Goal: Information Seeking & Learning: Learn about a topic

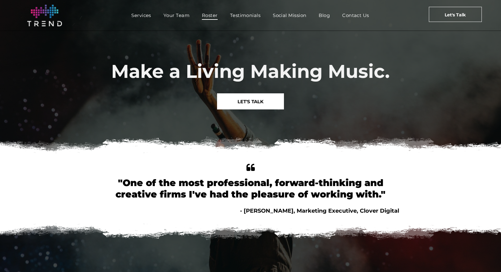
click at [204, 19] on span "Roster" at bounding box center [210, 15] width 16 height 9
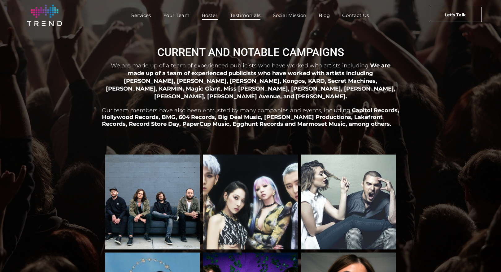
click at [248, 19] on span "Testimonials" at bounding box center [245, 15] width 30 height 9
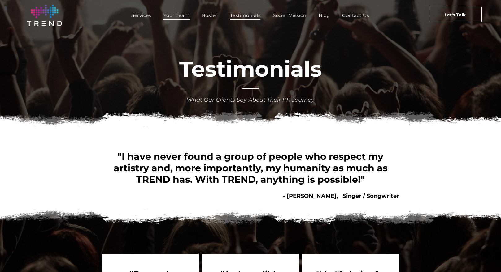
click at [179, 16] on span "Your Team" at bounding box center [176, 15] width 26 height 9
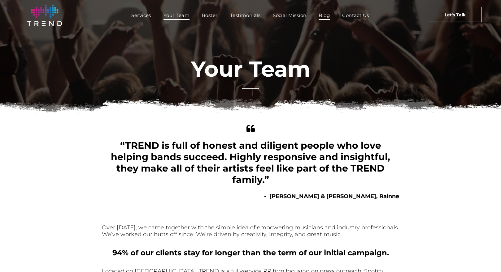
click at [324, 18] on span "Blog" at bounding box center [323, 15] width 11 height 9
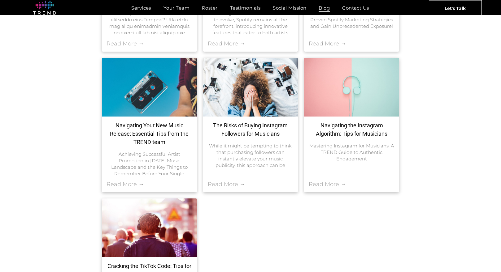
scroll to position [273, 0]
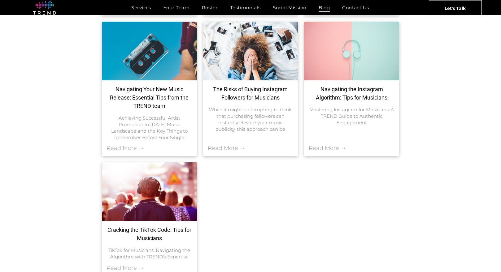
click at [158, 98] on link "Navigating Your New Music Release: Essential Tips from the TREND team" at bounding box center [149, 97] width 86 height 25
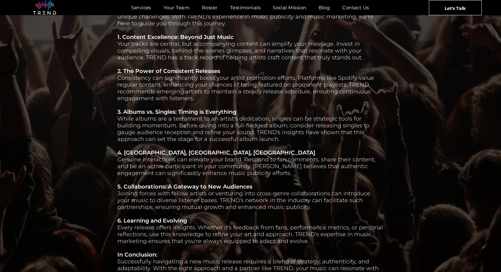
scroll to position [283, 0]
